Goal: Transaction & Acquisition: Subscribe to service/newsletter

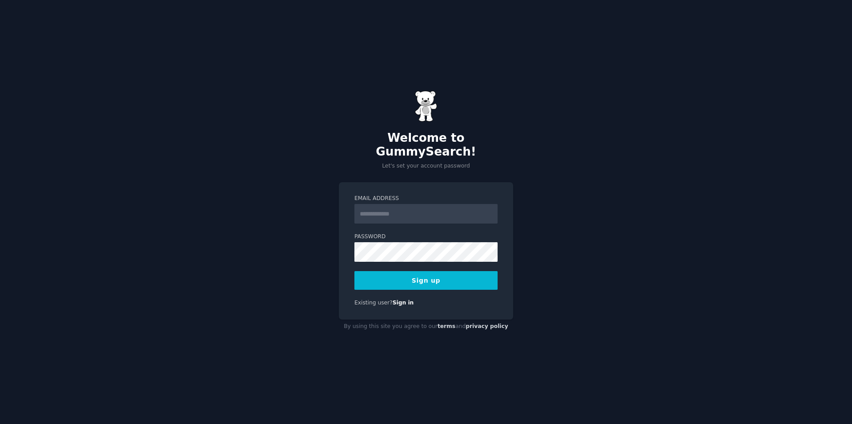
click at [428, 216] on input "Email Address" at bounding box center [425, 214] width 143 height 20
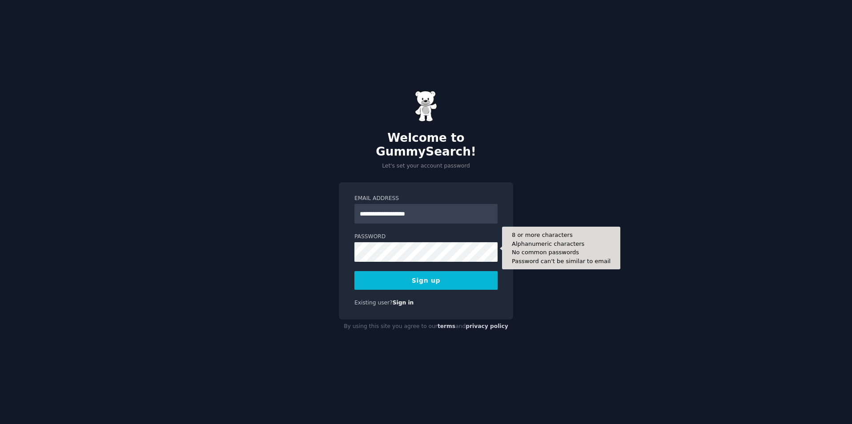
type input "**********"
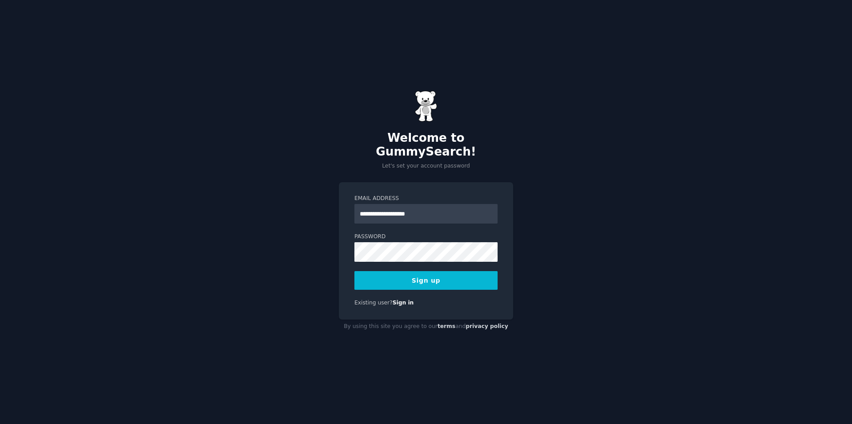
click at [430, 277] on button "Sign up" at bounding box center [425, 280] width 143 height 19
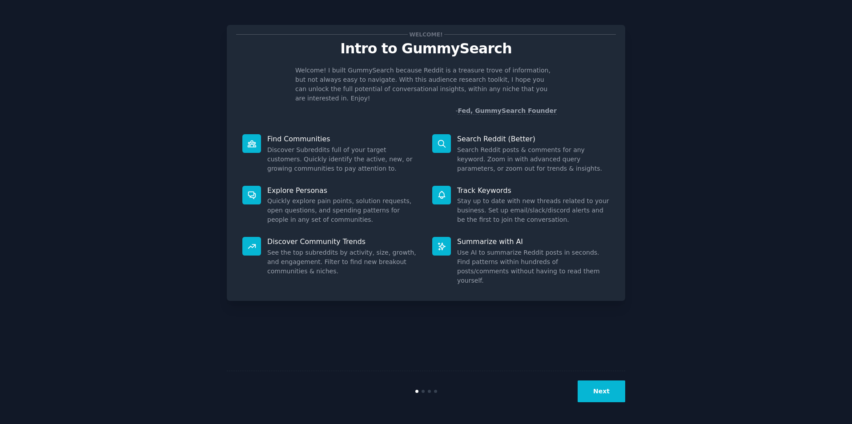
click at [596, 390] on button "Next" at bounding box center [601, 391] width 48 height 22
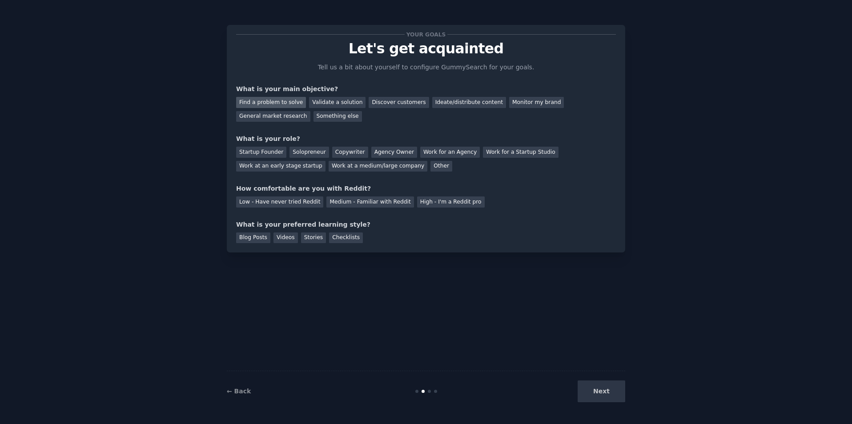
click at [273, 104] on div "Find a problem to solve" at bounding box center [271, 102] width 70 height 11
click at [415, 96] on div "Find a problem to solve Validate a solution Discover customers Ideate/distribut…" at bounding box center [426, 108] width 380 height 28
click at [402, 104] on div "Discover customers" at bounding box center [398, 102] width 60 height 11
click at [292, 100] on div "Find a problem to solve" at bounding box center [271, 102] width 70 height 11
click at [319, 151] on div "Solopreneur" at bounding box center [308, 152] width 39 height 11
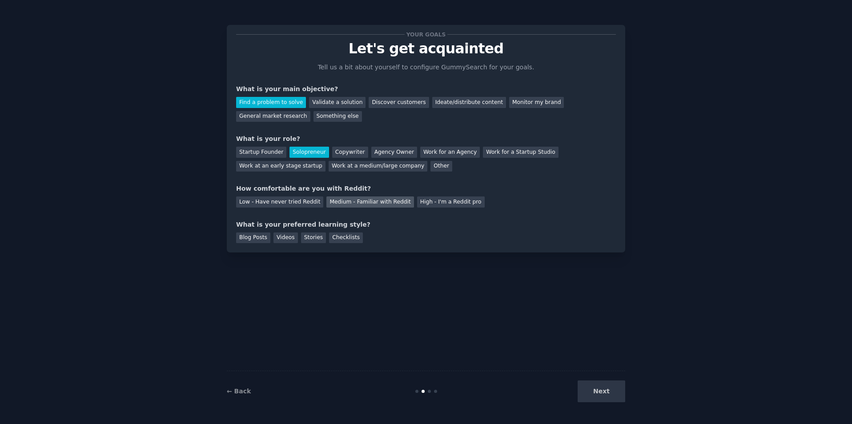
click at [369, 202] on div "Medium - Familiar with Reddit" at bounding box center [369, 201] width 87 height 11
click at [254, 233] on div "Blog Posts" at bounding box center [253, 237] width 34 height 11
click at [289, 240] on div "Videos" at bounding box center [285, 237] width 24 height 11
click at [259, 236] on div "Blog Posts" at bounding box center [253, 237] width 34 height 11
click at [283, 237] on div "Videos" at bounding box center [285, 237] width 24 height 11
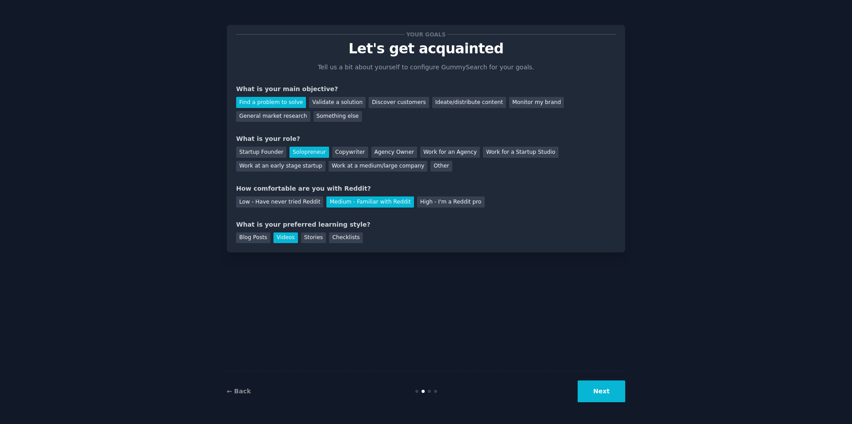
click at [257, 246] on div "Your goals Let's get acquainted Tell us a bit about yourself to configure Gummy…" at bounding box center [426, 139] width 398 height 228
click at [616, 397] on button "Next" at bounding box center [601, 391] width 48 height 22
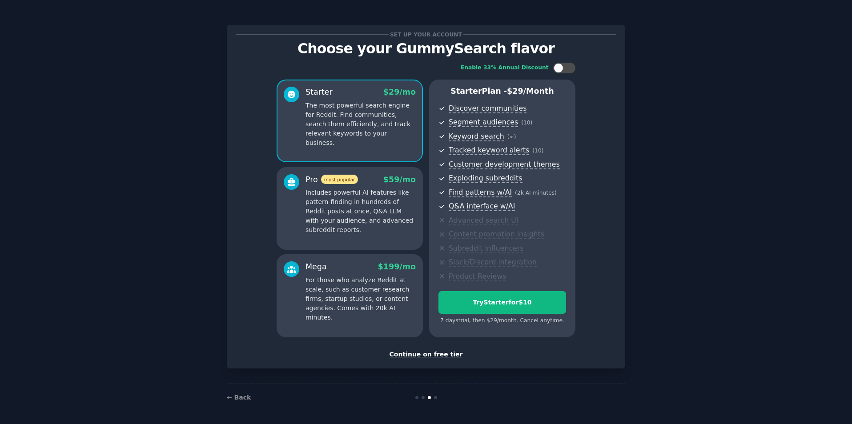
click at [418, 352] on div "Continue on free tier" at bounding box center [426, 354] width 380 height 9
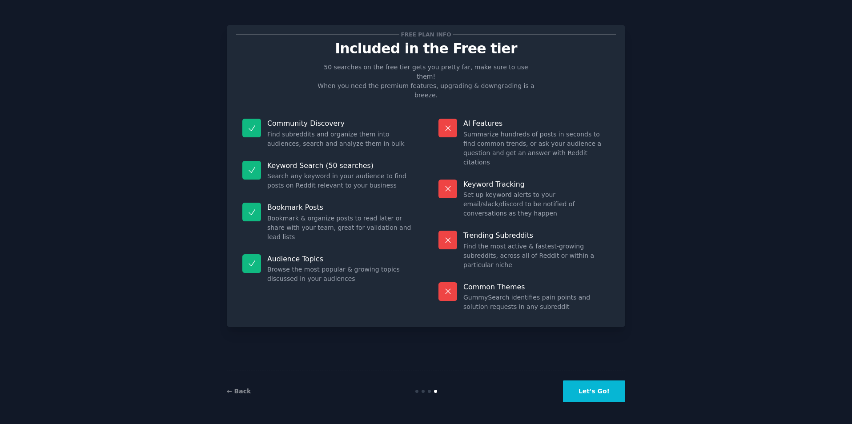
click at [589, 394] on button "Let's Go!" at bounding box center [594, 391] width 62 height 22
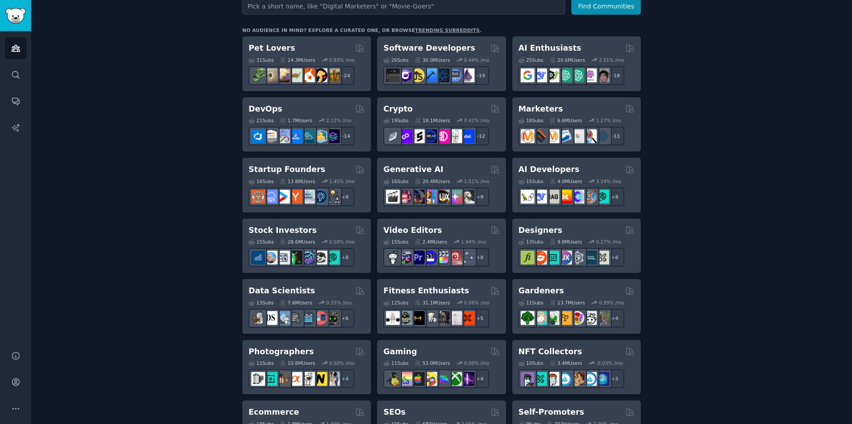
scroll to position [137, 0]
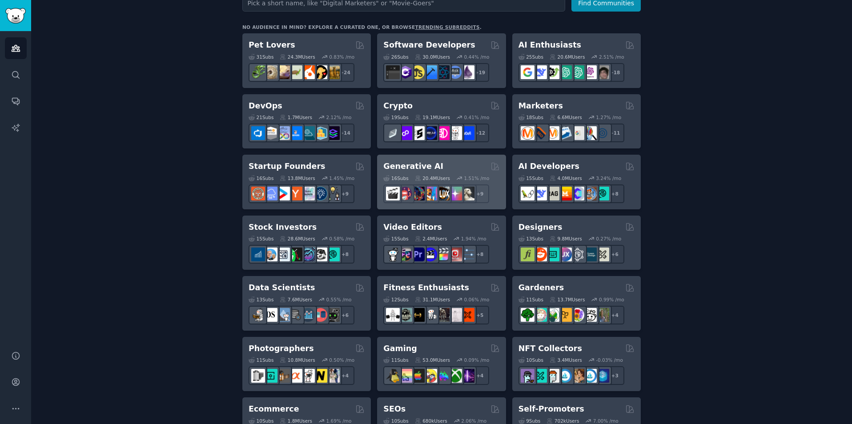
click at [433, 174] on div "16 Sub s 20.4M Users 1.51 % /mo r/FluxAI + 9" at bounding box center [441, 187] width 116 height 31
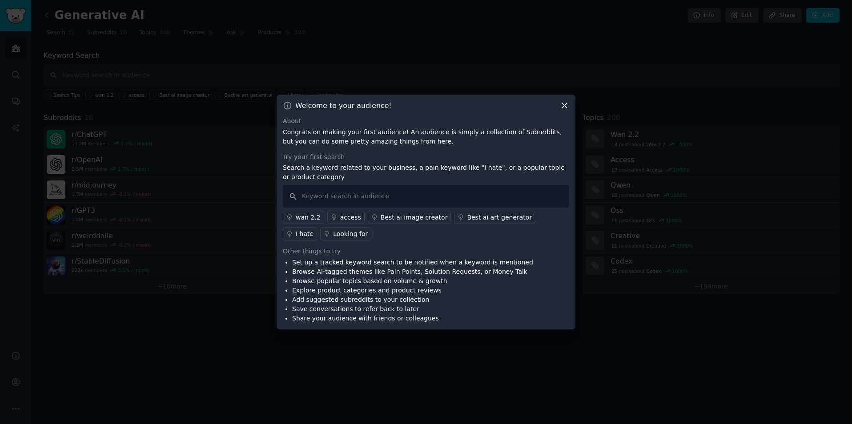
click at [565, 103] on icon at bounding box center [564, 105] width 9 height 9
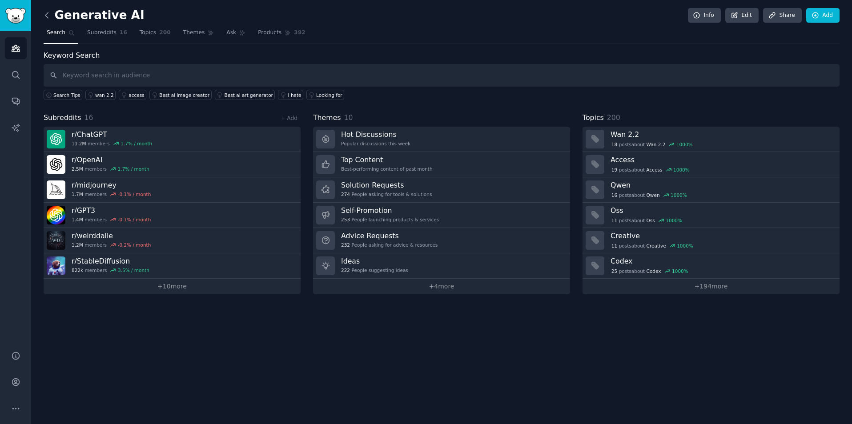
click at [45, 16] on icon at bounding box center [46, 15] width 9 height 9
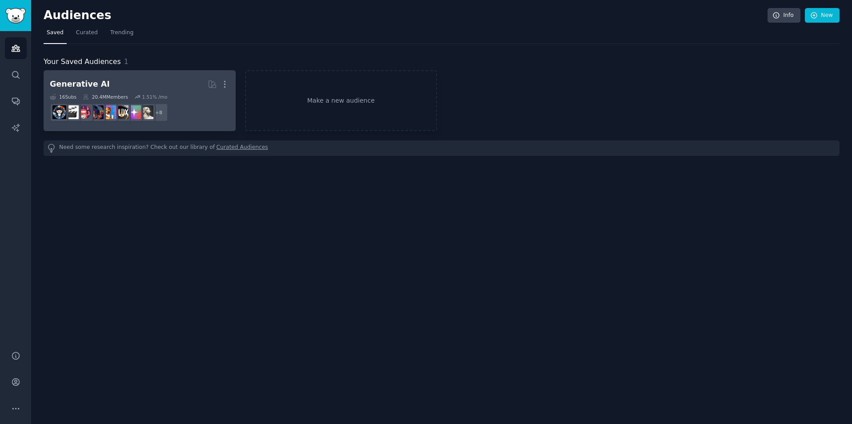
click at [178, 94] on div "16 Sub s 20.4M Members 1.51 % /mo" at bounding box center [140, 97] width 180 height 6
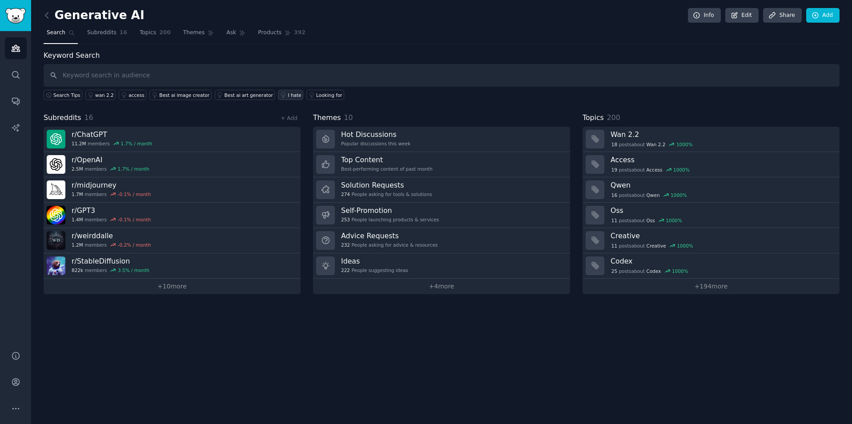
click at [296, 96] on div "I hate" at bounding box center [294, 95] width 13 height 6
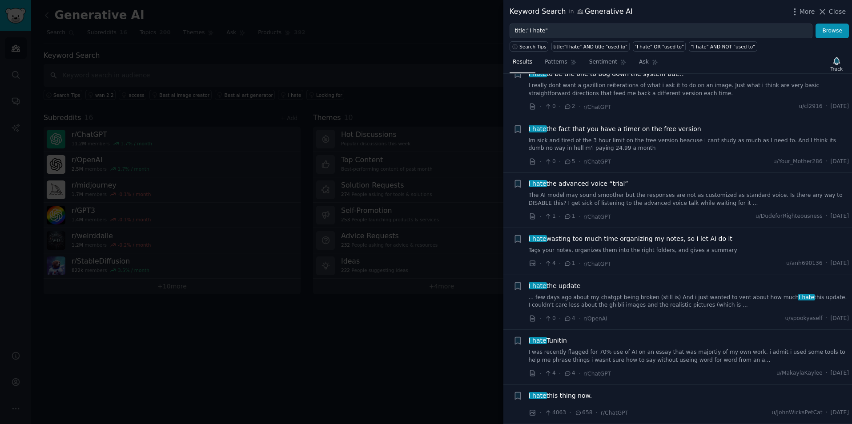
scroll to position [4204, 0]
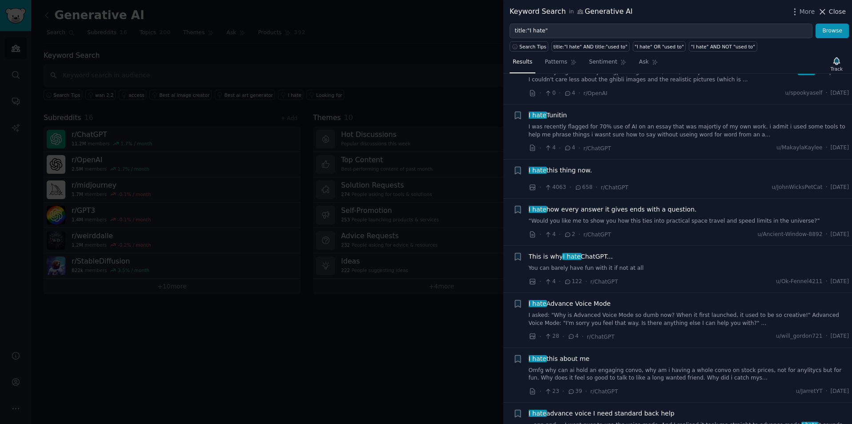
click at [833, 11] on span "Close" at bounding box center [837, 11] width 17 height 9
